Goal: Information Seeking & Learning: Learn about a topic

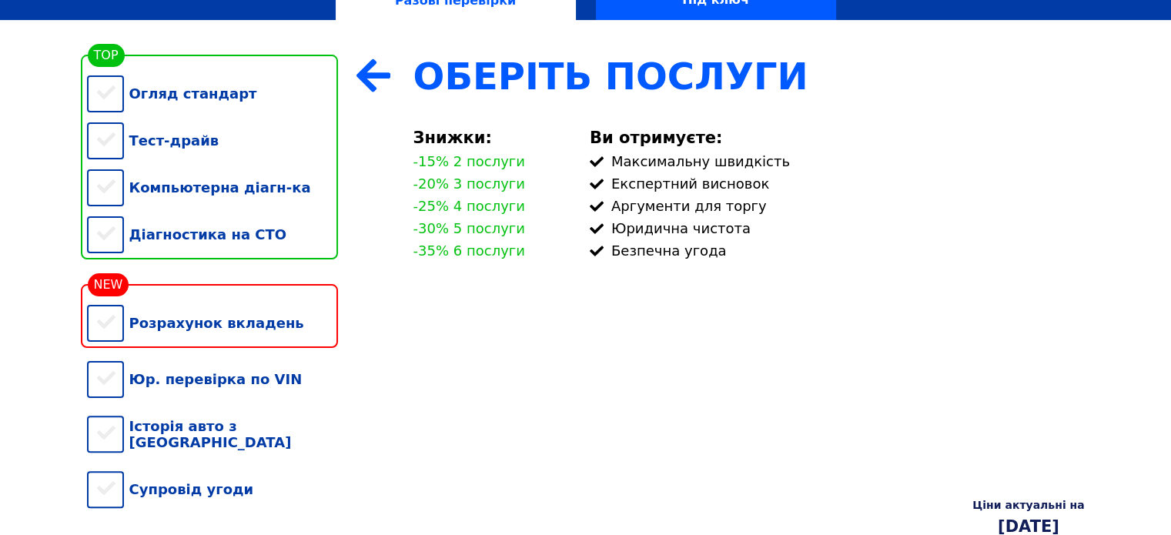
scroll to position [339, 0]
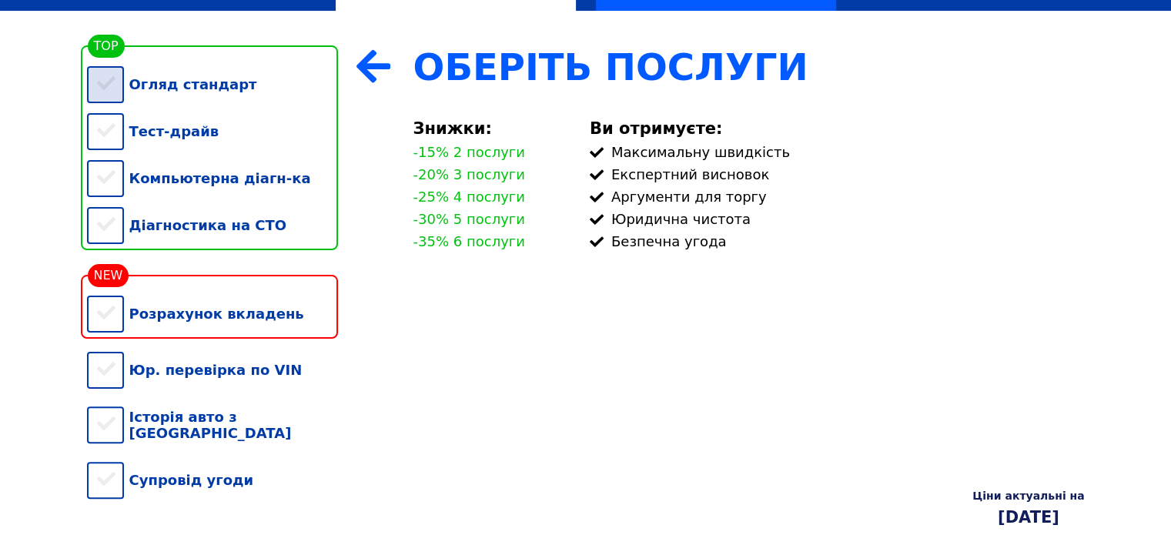
click at [111, 95] on div "Огляд стандарт" at bounding box center [212, 84] width 251 height 47
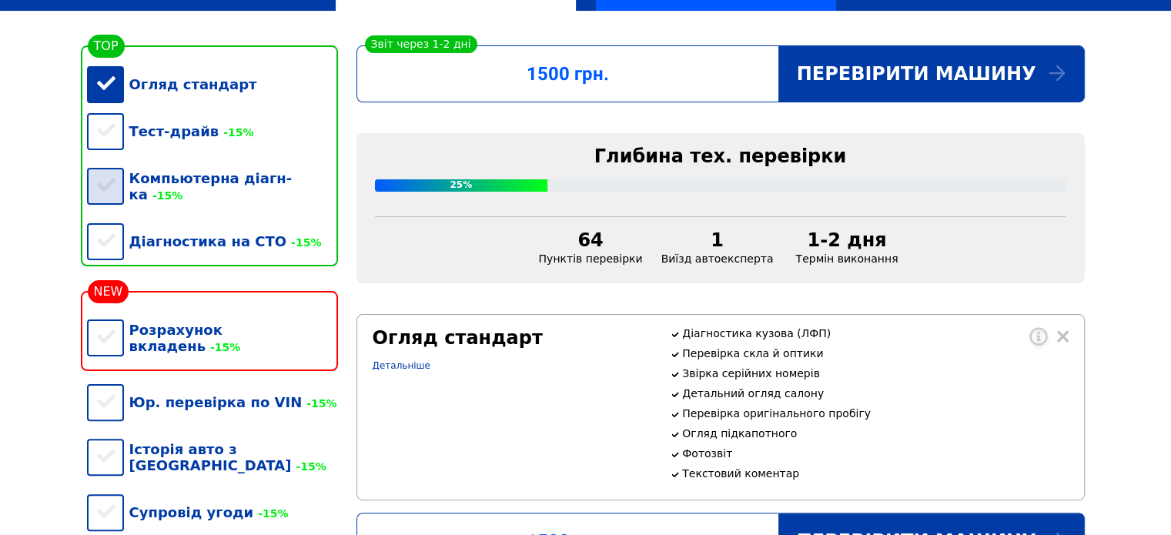
click at [105, 185] on div "Компьютерна діагн-ка -15%" at bounding box center [212, 186] width 251 height 63
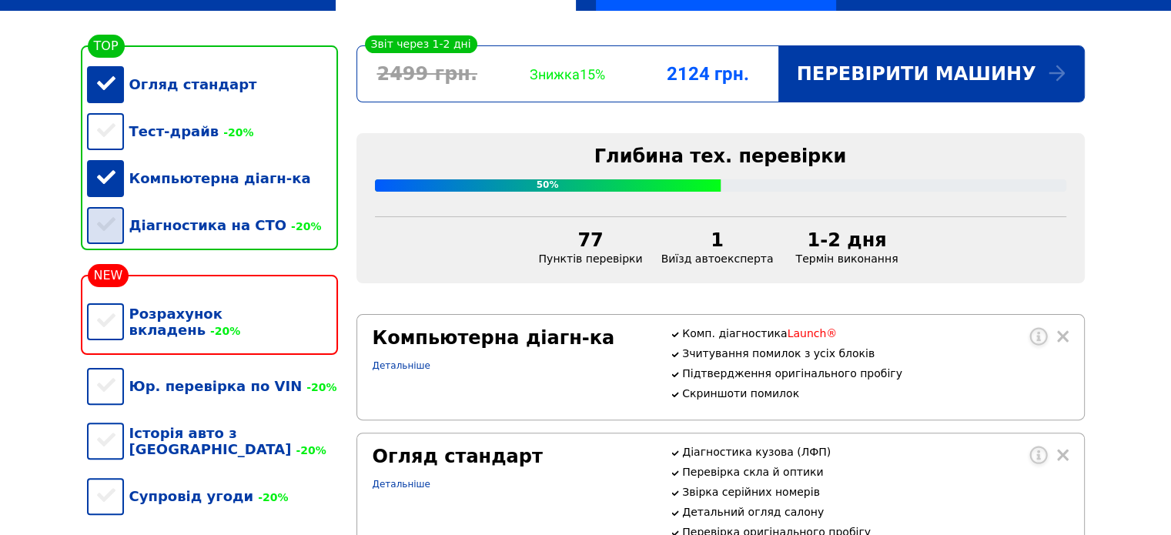
click at [112, 233] on div "Діагностика на СТО -20%" at bounding box center [212, 225] width 251 height 47
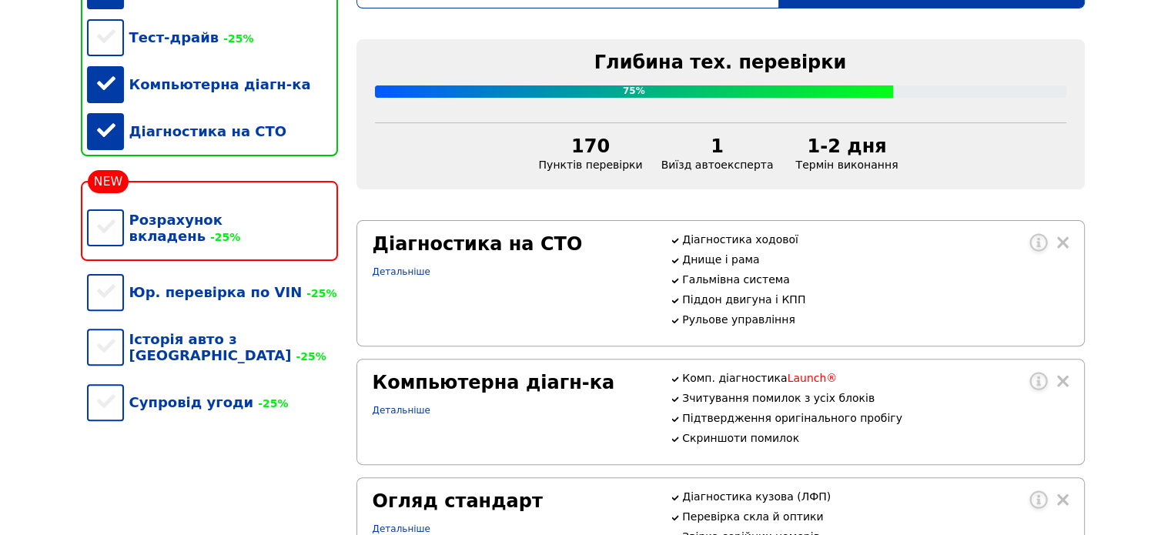
scroll to position [462, 0]
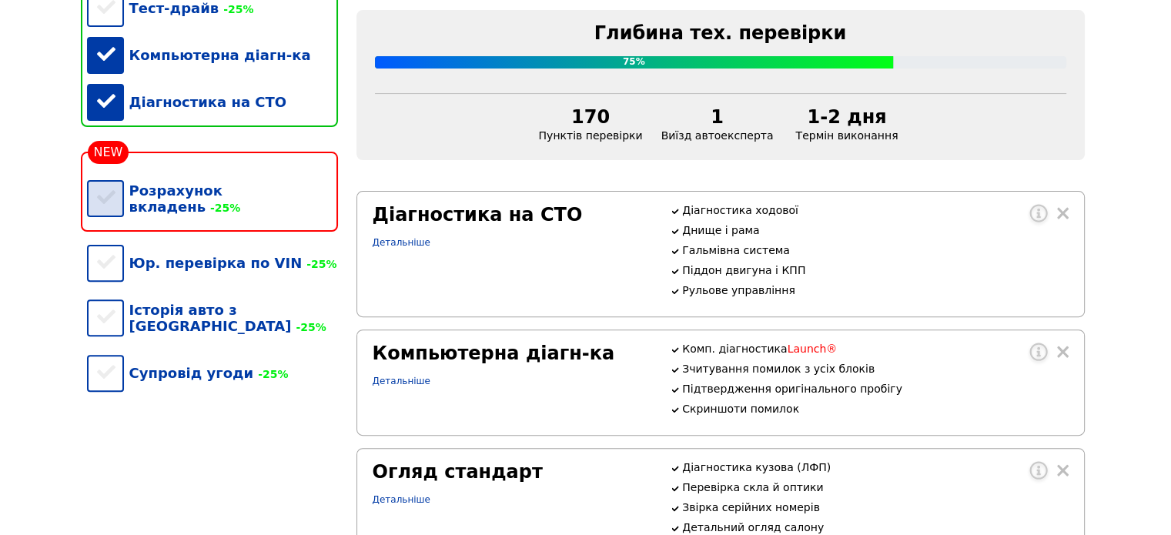
click at [106, 206] on div "Розрахунок вкладень -25%" at bounding box center [212, 198] width 251 height 63
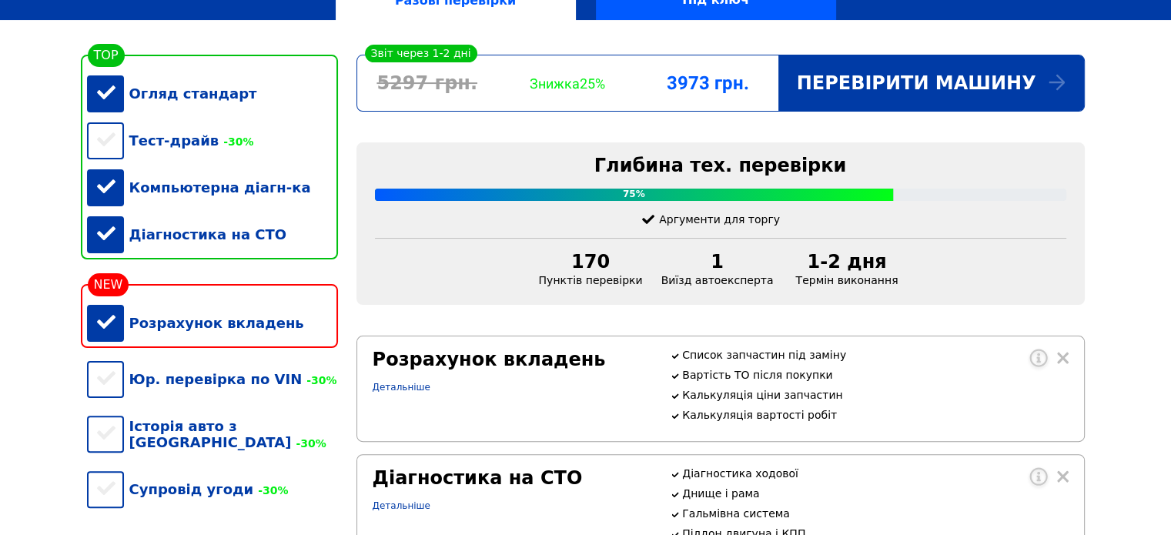
scroll to position [308, 0]
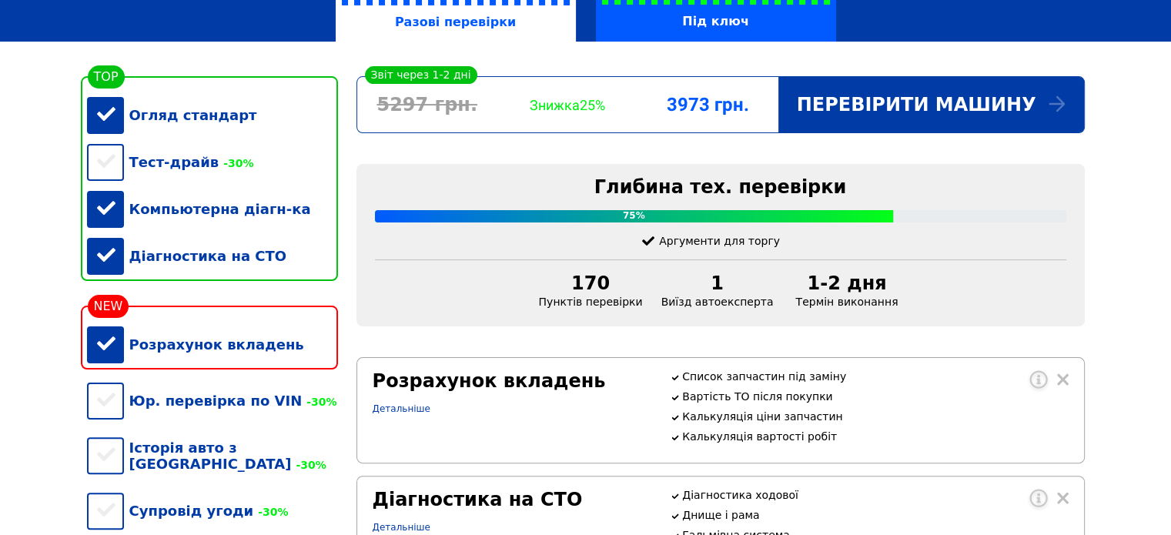
click at [113, 349] on div "Розрахунок вкладень" at bounding box center [212, 344] width 251 height 47
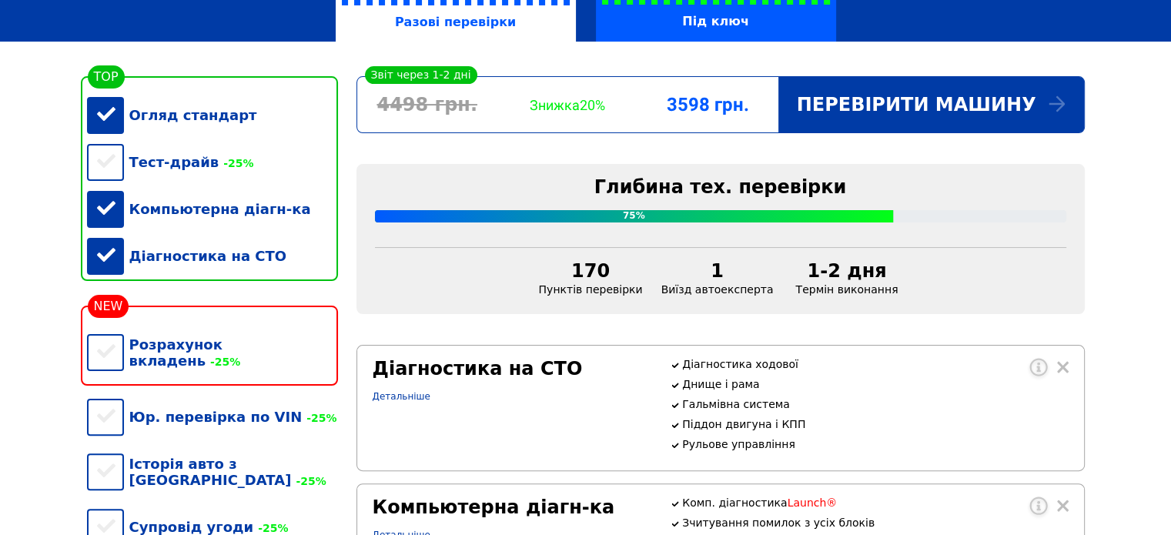
click at [113, 268] on div "Діагностика на СТО" at bounding box center [212, 256] width 251 height 47
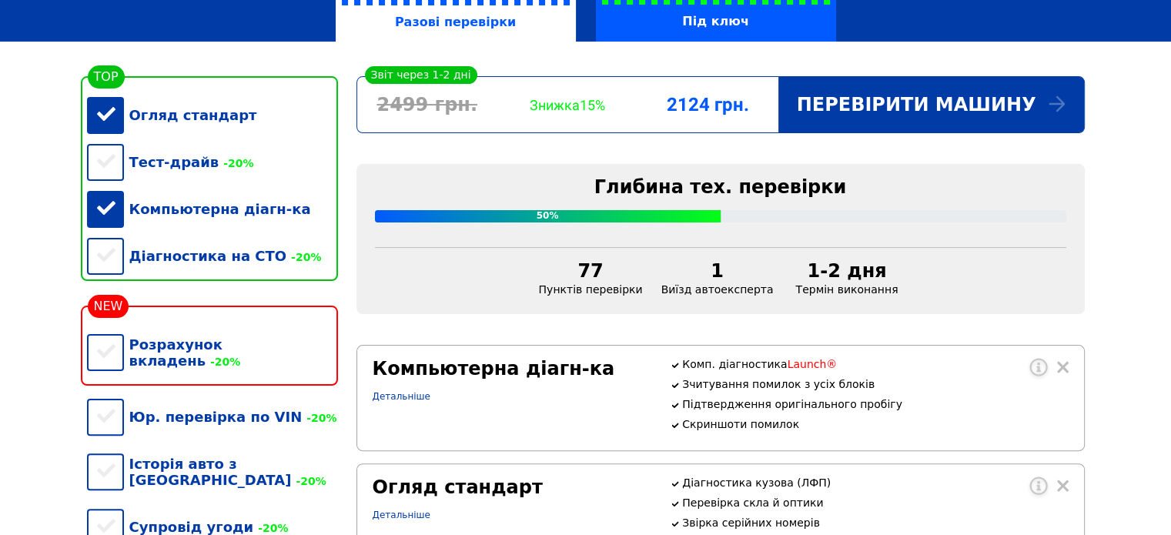
click at [108, 124] on div "Огляд стандарт" at bounding box center [212, 115] width 251 height 47
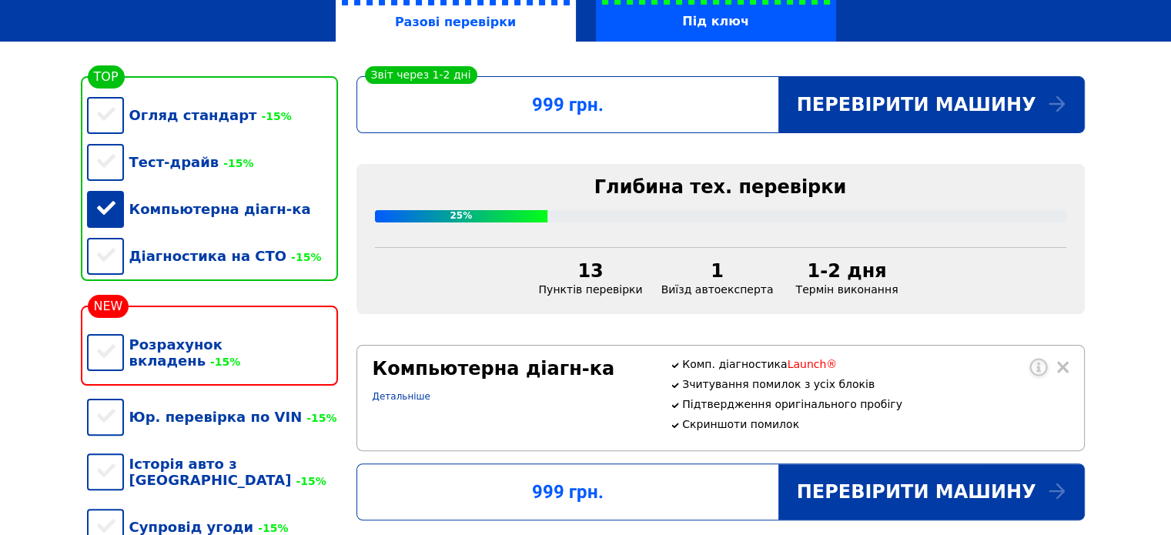
click at [98, 212] on div "Компьютерна діагн-ка" at bounding box center [212, 209] width 251 height 47
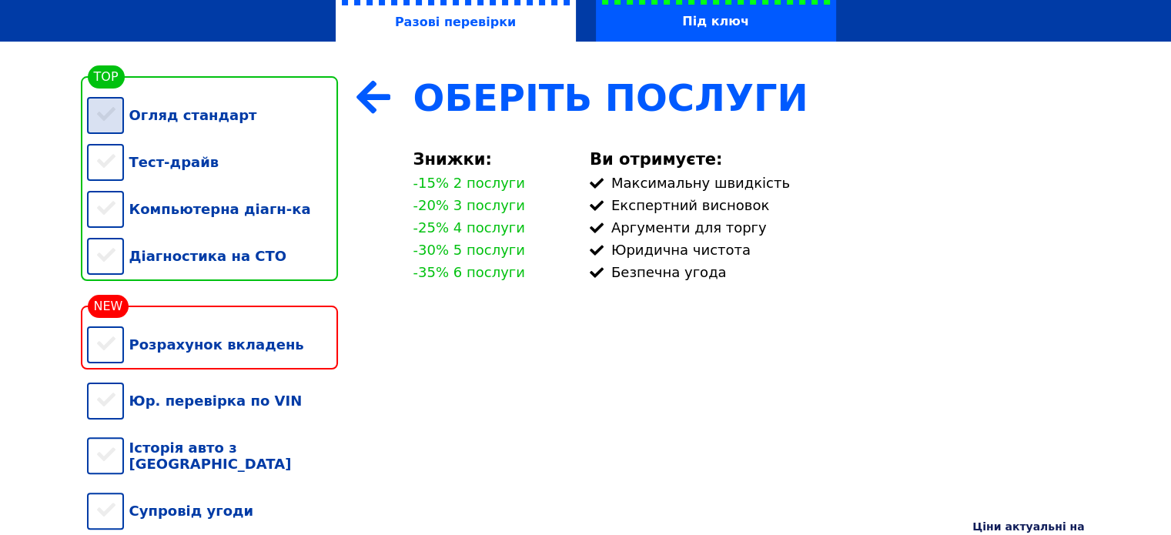
click at [112, 124] on div "Огляд стандарт" at bounding box center [212, 115] width 251 height 47
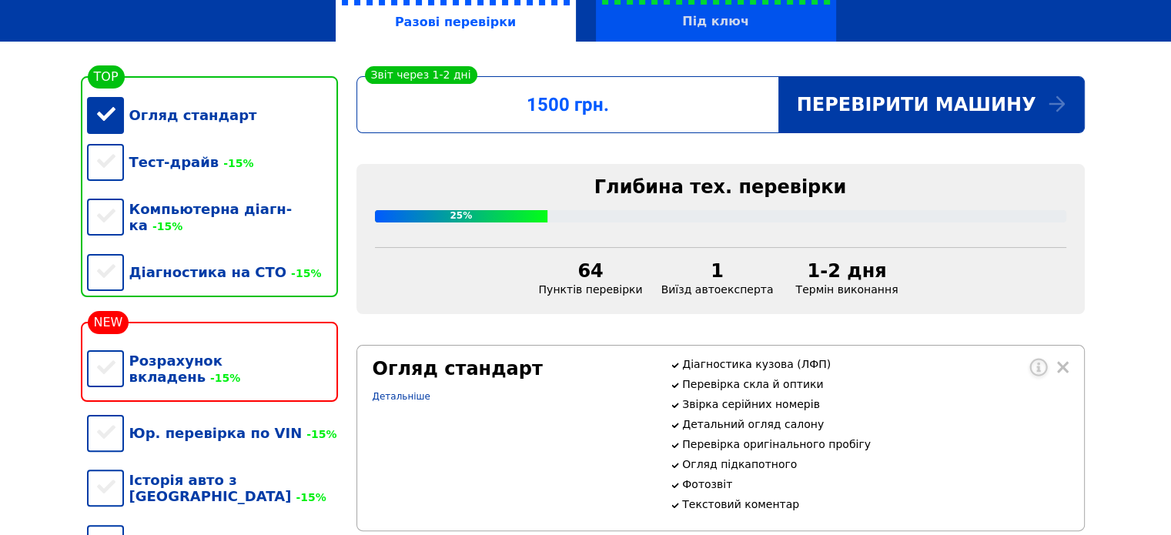
click at [695, 19] on label "Під ключ" at bounding box center [716, 16] width 240 height 49
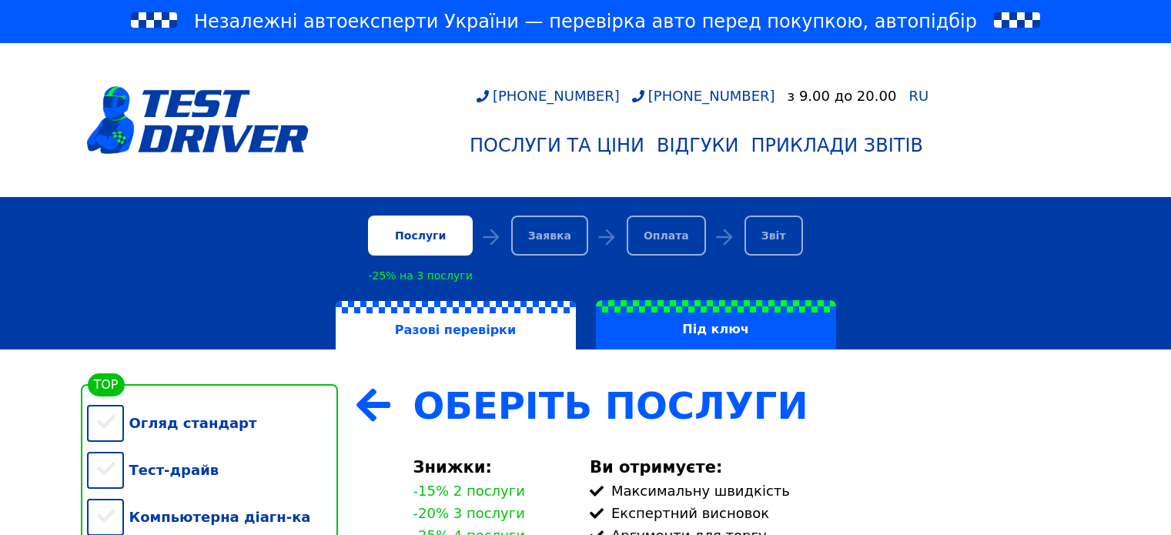
scroll to position [264, 0]
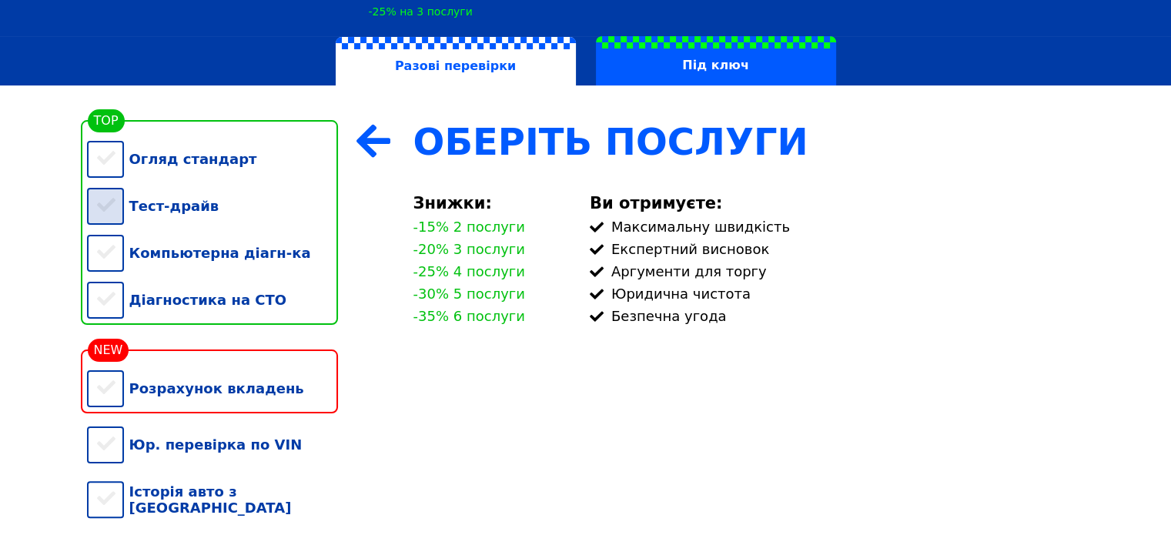
click at [106, 221] on div "Тест-драйв" at bounding box center [212, 206] width 251 height 47
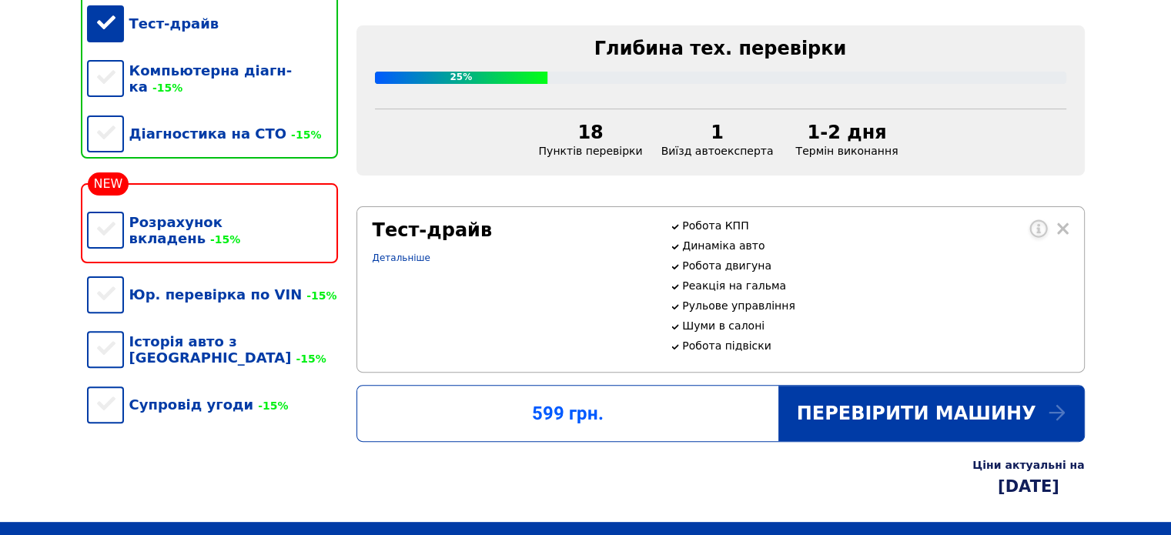
scroll to position [430, 0]
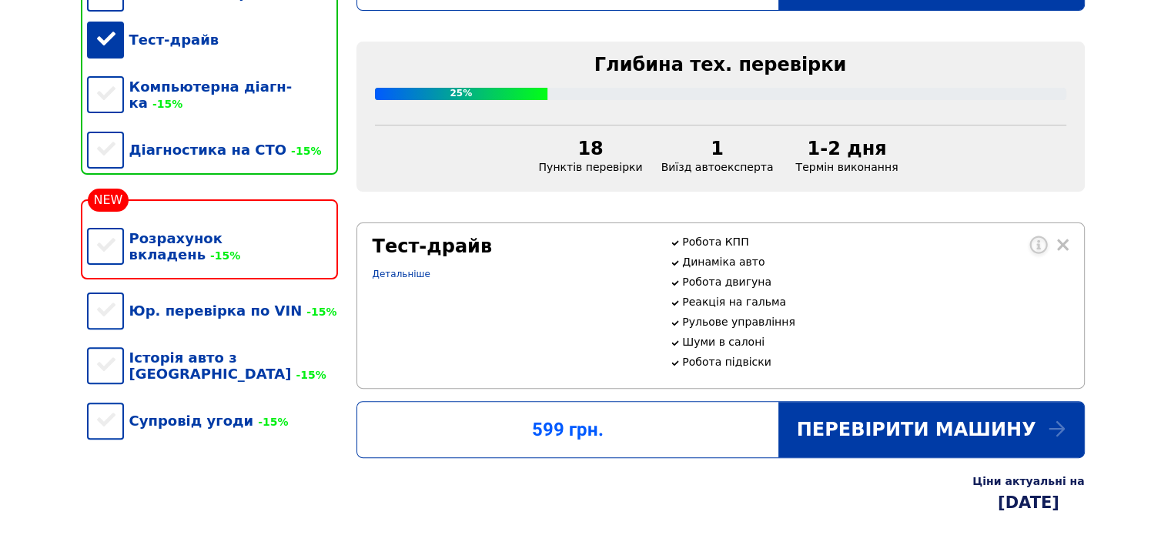
click at [105, 42] on div "Тест-драйв" at bounding box center [212, 39] width 251 height 47
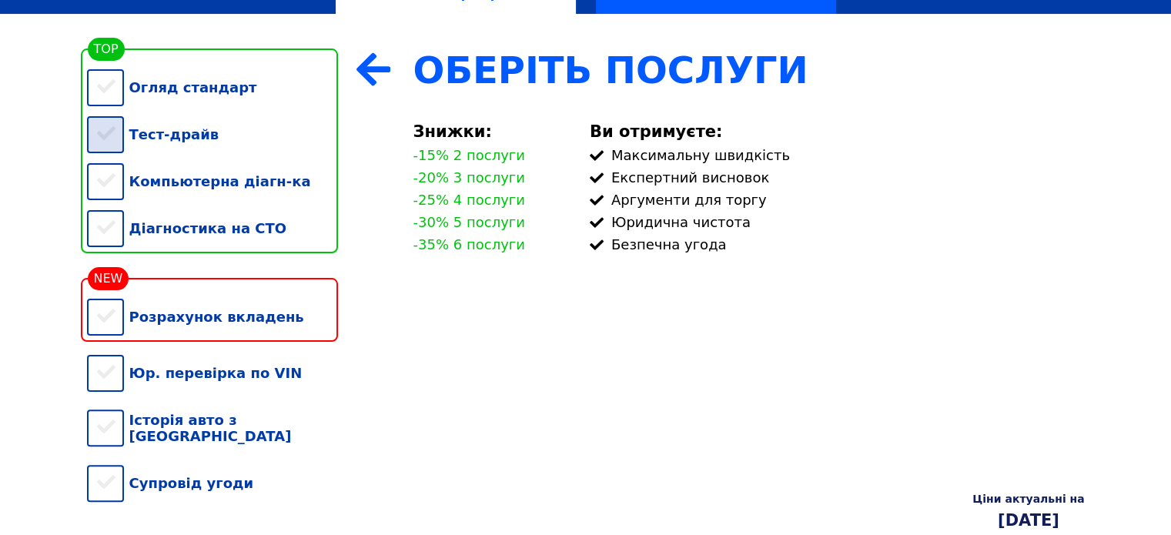
click at [99, 138] on div "Тест-драйв" at bounding box center [212, 134] width 251 height 47
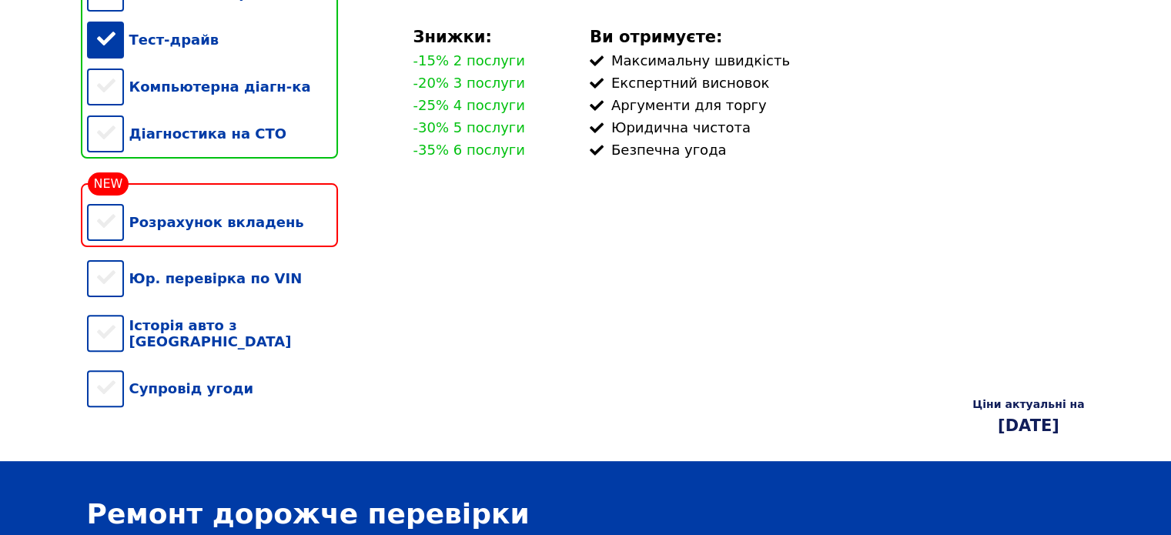
click at [99, 138] on div "Діагностика на СТО" at bounding box center [212, 133] width 251 height 47
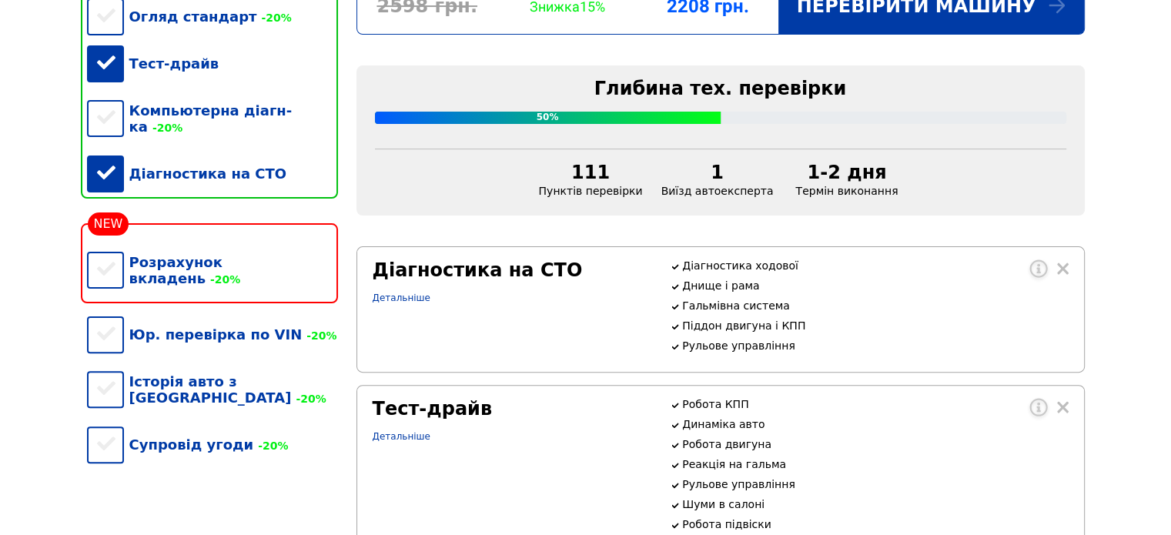
scroll to position [393, 0]
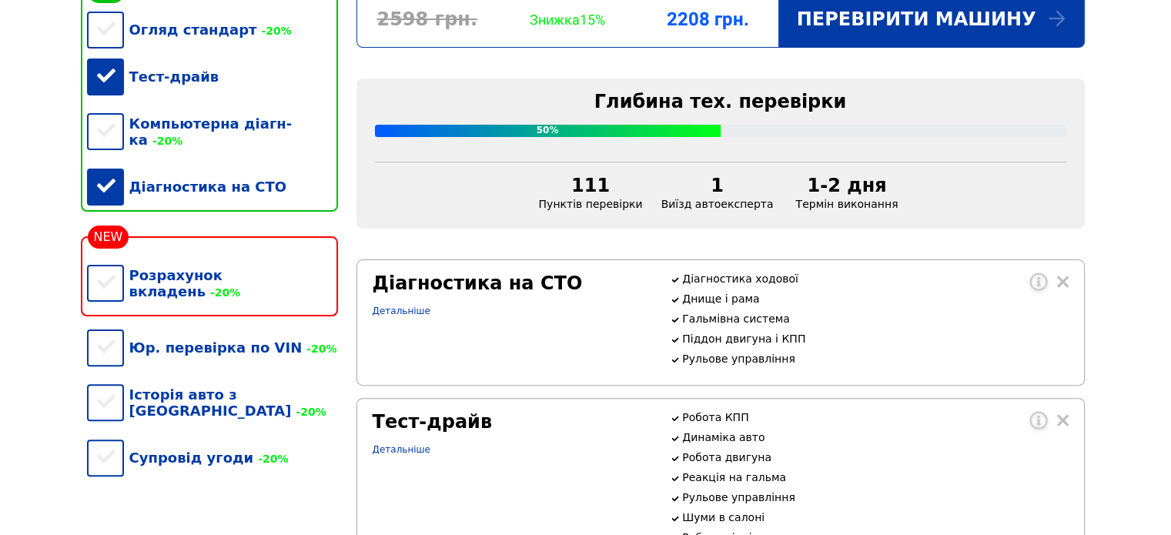
click at [114, 78] on div "Тест-драйв" at bounding box center [212, 76] width 251 height 47
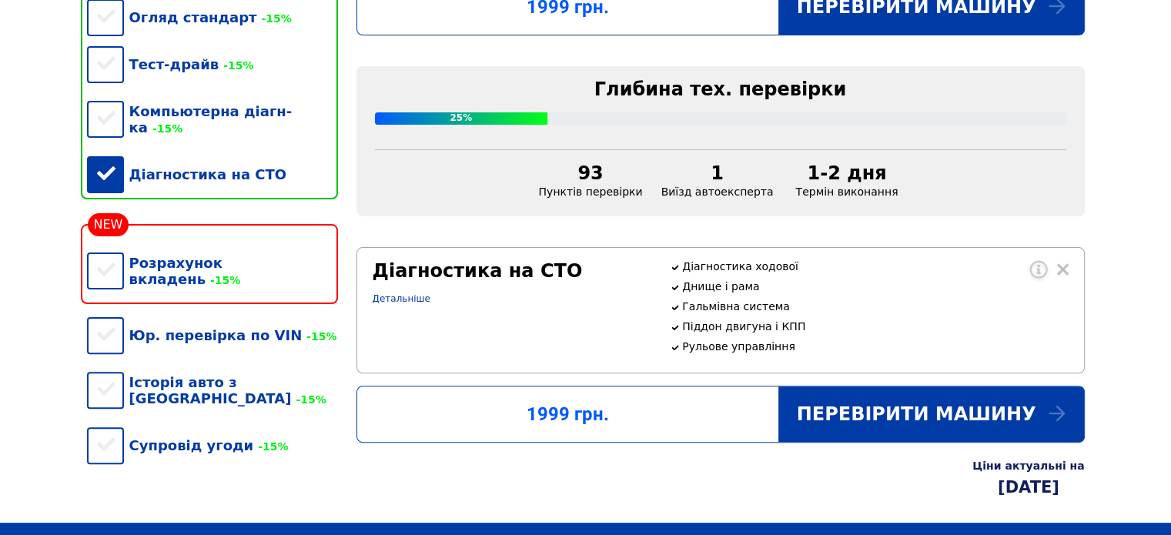
scroll to position [387, 0]
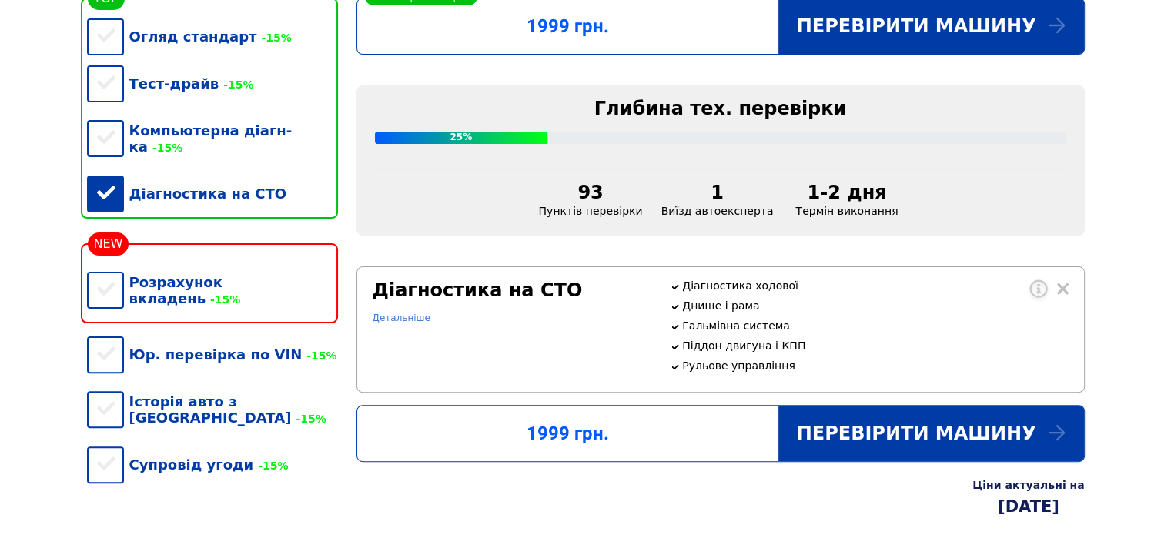
click at [381, 323] on link "Детальніше" at bounding box center [402, 318] width 58 height 11
